Goal: Information Seeking & Learning: Learn about a topic

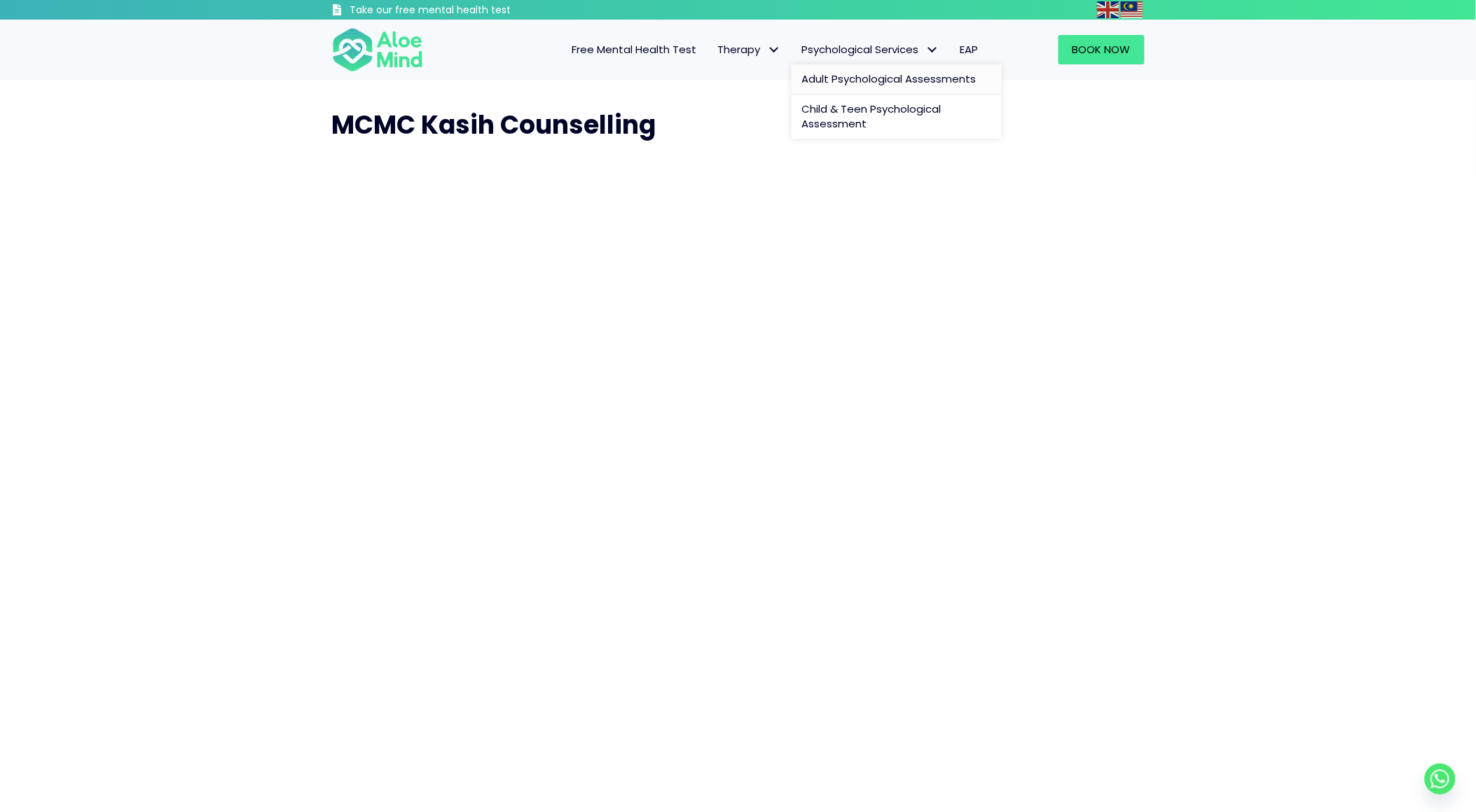
click at [841, 77] on span "Adult Psychological Assessments" at bounding box center [889, 78] width 174 height 15
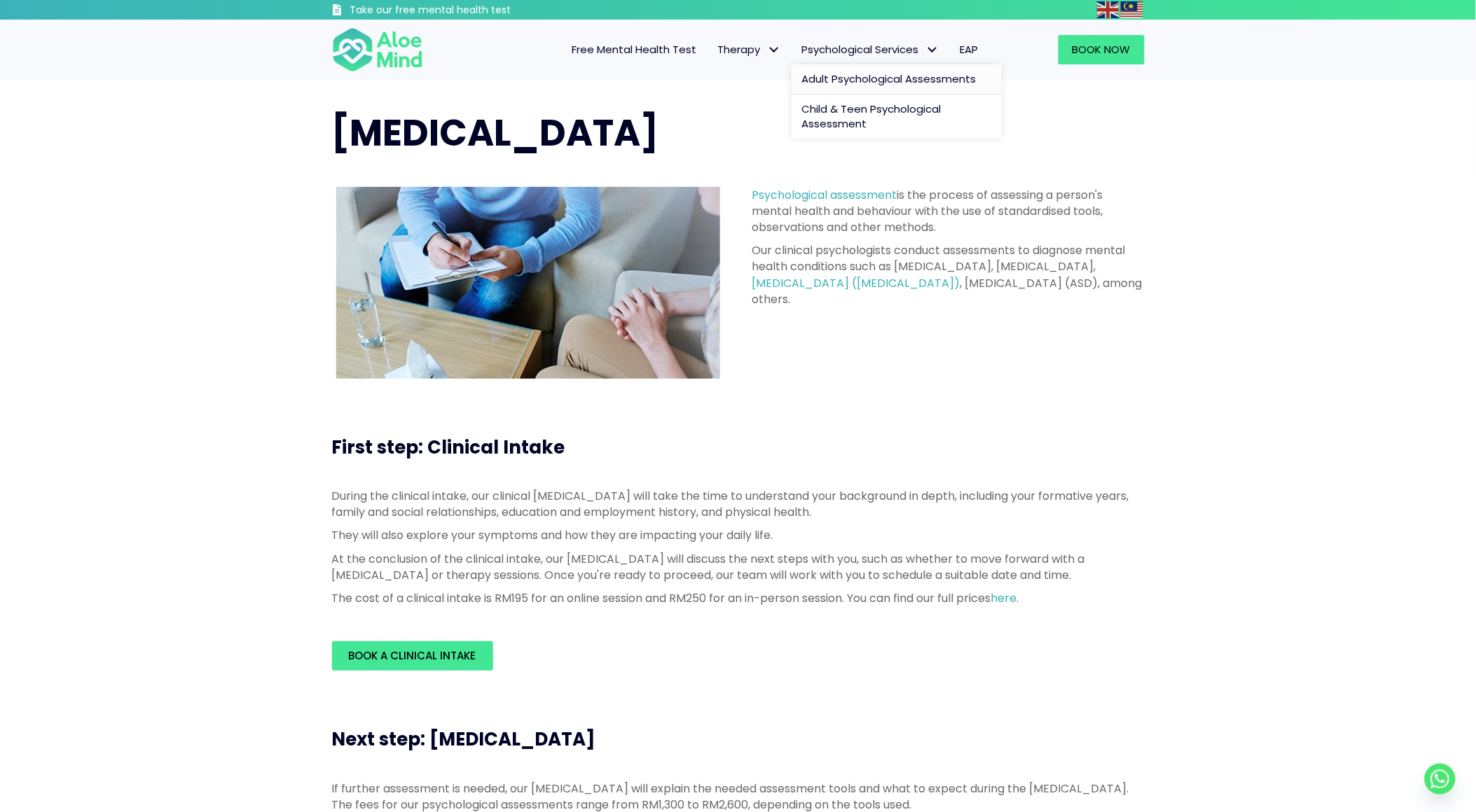
click at [872, 49] on span "Psychological Services" at bounding box center [870, 49] width 137 height 15
